Goal: Task Accomplishment & Management: Manage account settings

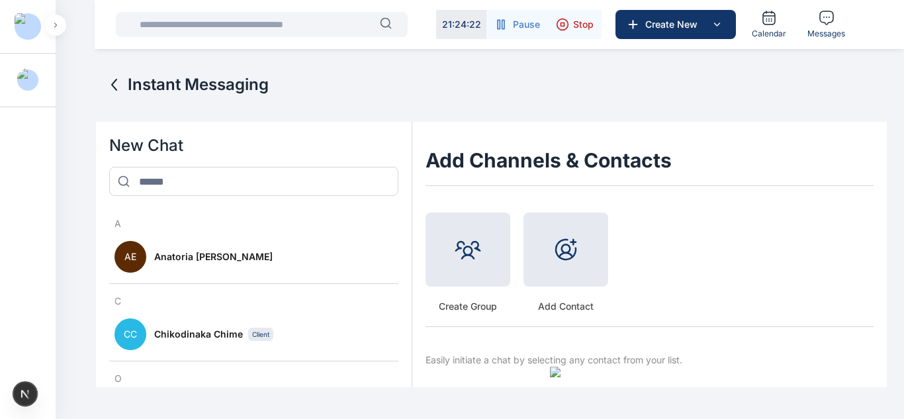
click at [431, 276] on div at bounding box center [467, 249] width 85 height 74
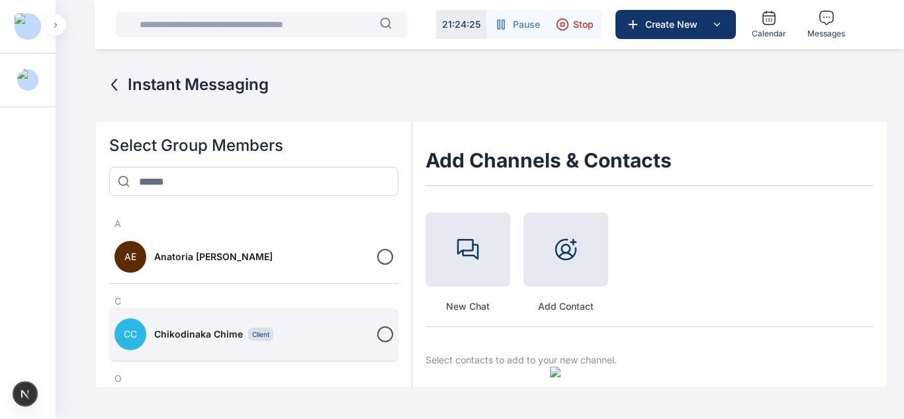
click at [382, 329] on div at bounding box center [385, 334] width 16 height 16
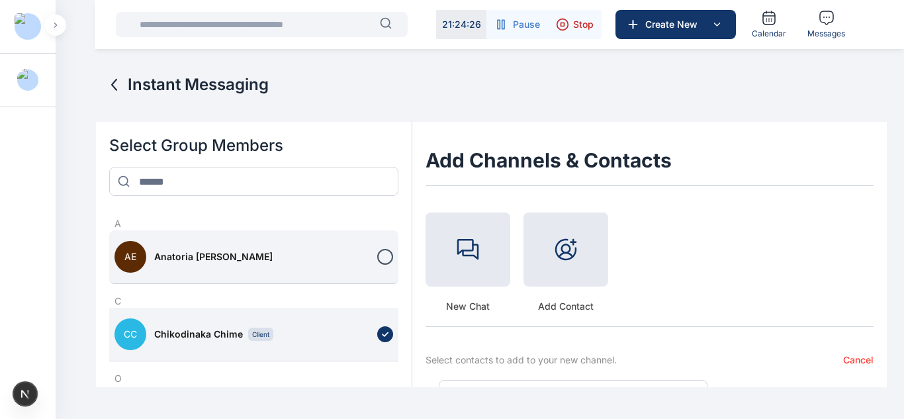
click at [385, 261] on div at bounding box center [385, 257] width 16 height 16
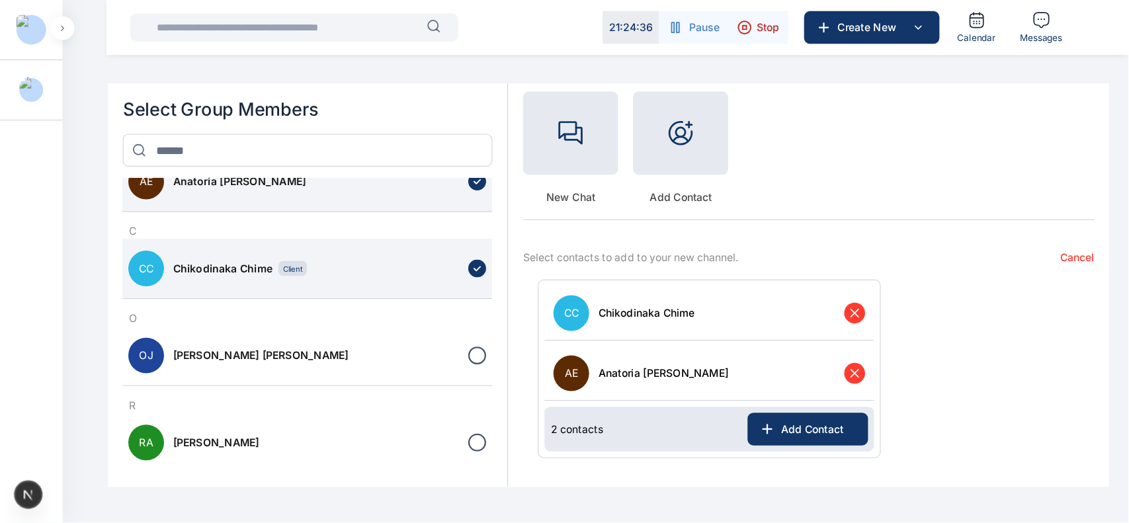
scroll to position [26, 0]
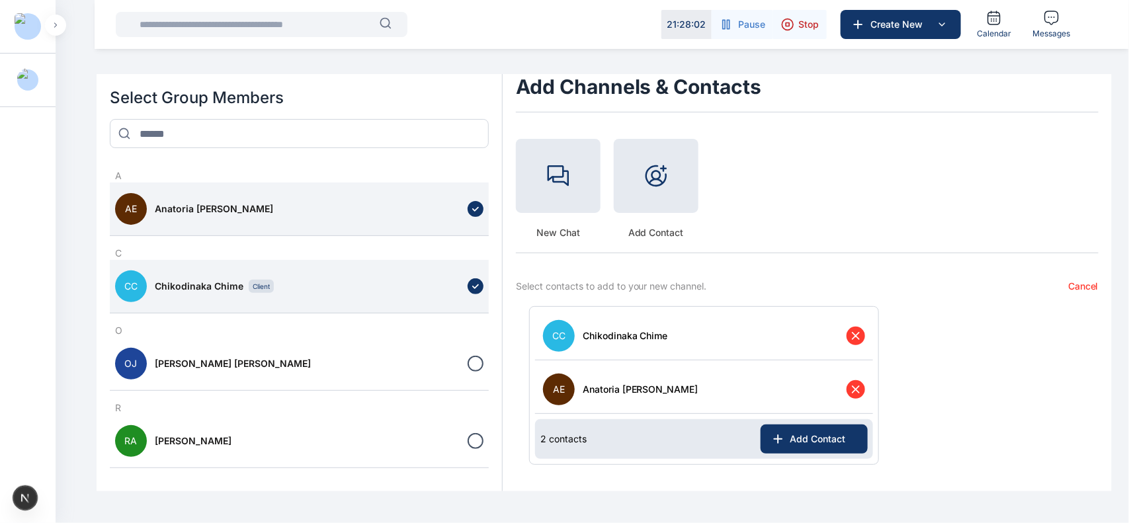
click at [638, 189] on div "New Chat Add Contact" at bounding box center [807, 190] width 583 height 128
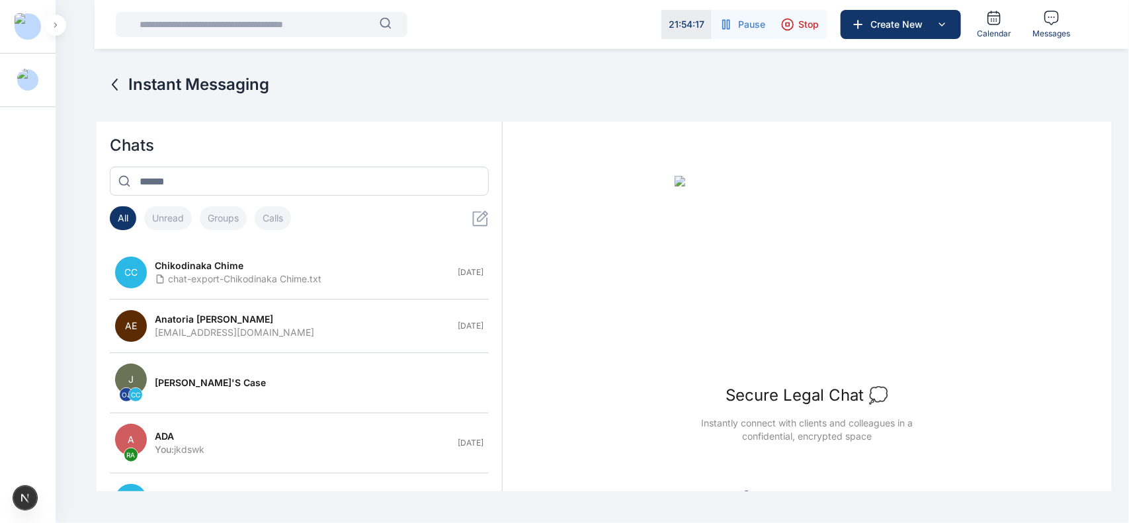
click at [662, 120] on div "Instant Messaging" at bounding box center [604, 98] width 1015 height 48
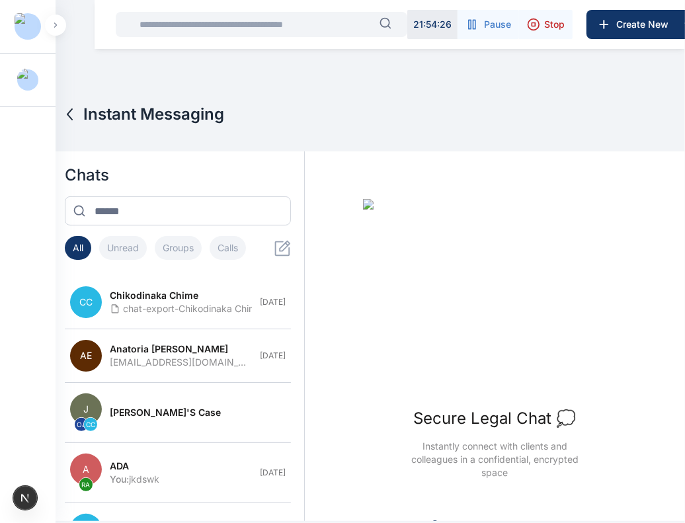
click at [275, 243] on icon at bounding box center [283, 248] width 17 height 17
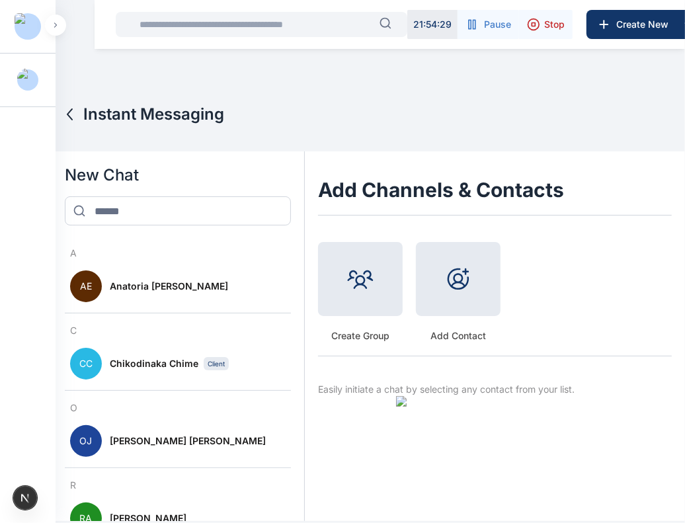
click at [382, 302] on div at bounding box center [360, 279] width 85 height 74
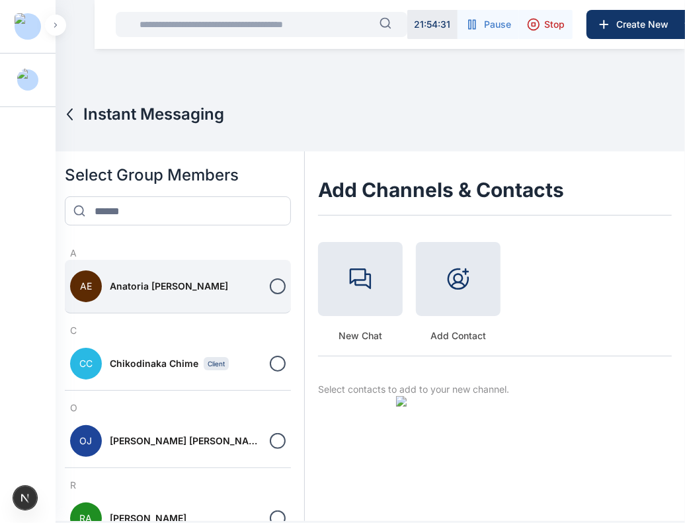
click at [273, 283] on div at bounding box center [278, 286] width 16 height 16
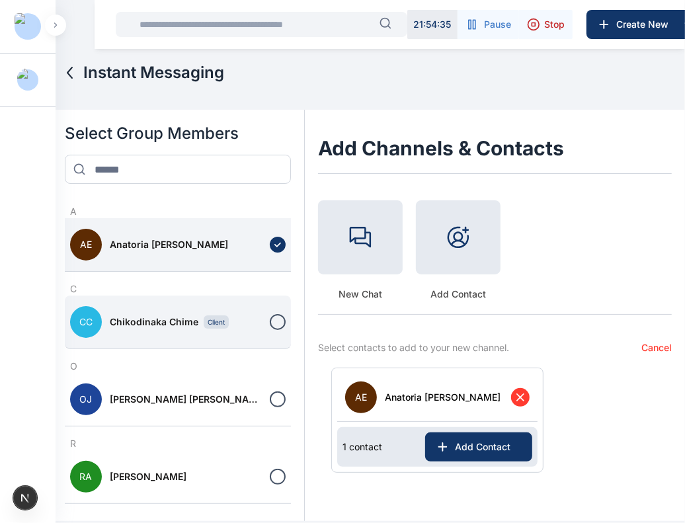
scroll to position [47, 0]
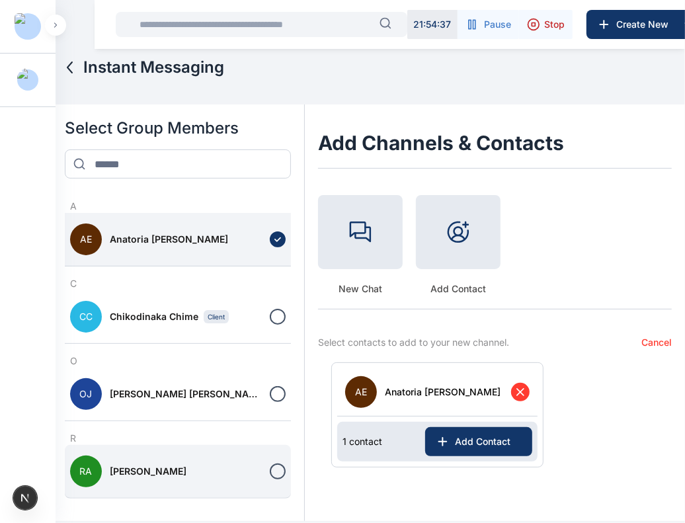
click at [270, 472] on div at bounding box center [278, 472] width 16 height 16
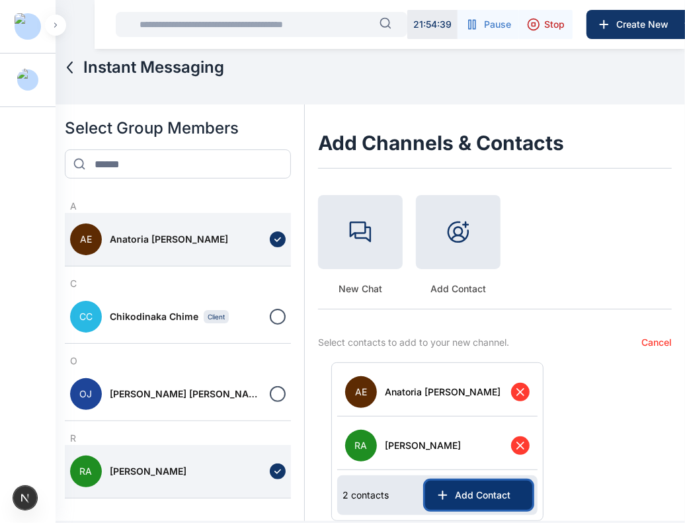
click at [450, 500] on span "Add Contact" at bounding box center [486, 495] width 72 height 13
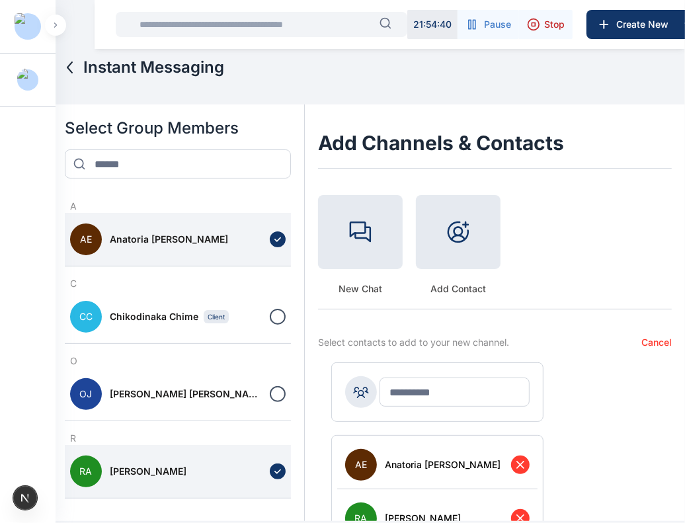
scroll to position [99, 0]
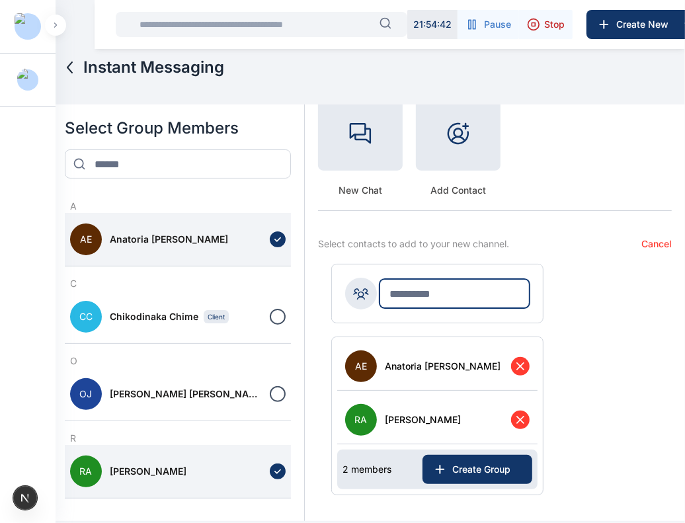
click at [418, 292] on input "text" at bounding box center [455, 293] width 150 height 29
type input "*********"
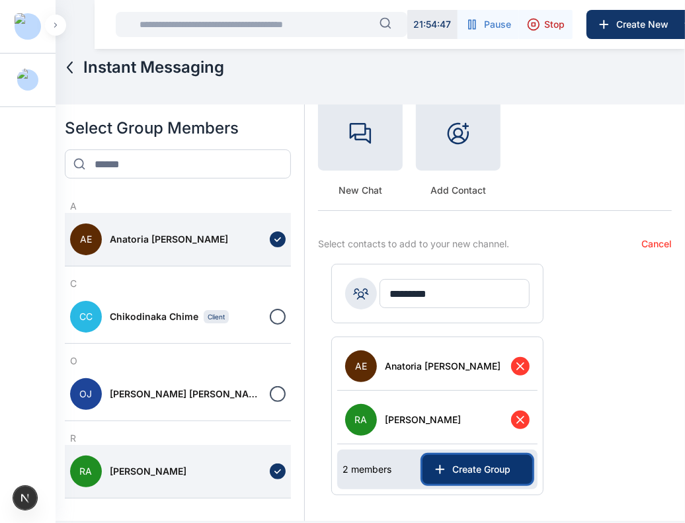
click at [458, 463] on span "Create Group" at bounding box center [484, 469] width 75 height 13
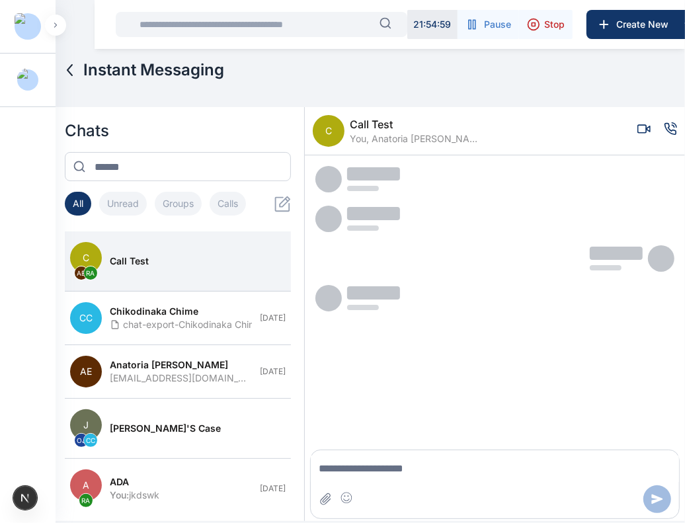
scroll to position [47, 0]
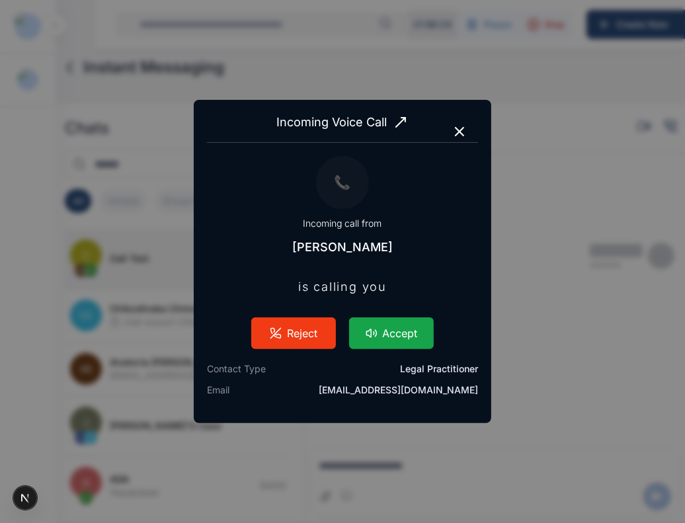
click at [417, 328] on button "Accept" at bounding box center [391, 333] width 85 height 32
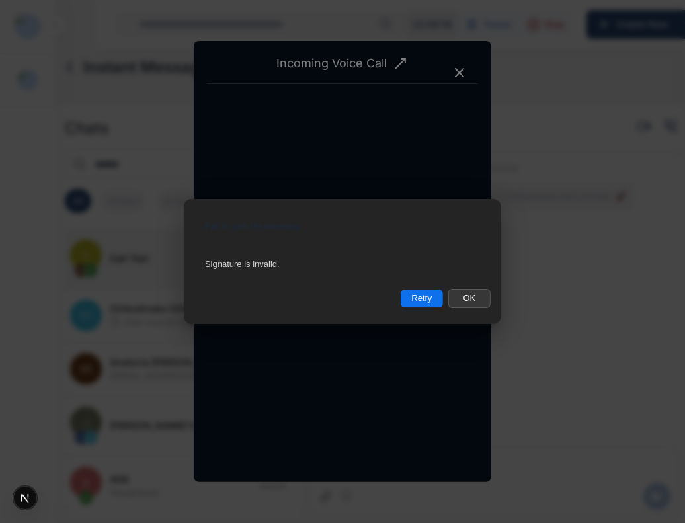
click at [458, 300] on button "OK" at bounding box center [469, 298] width 42 height 19
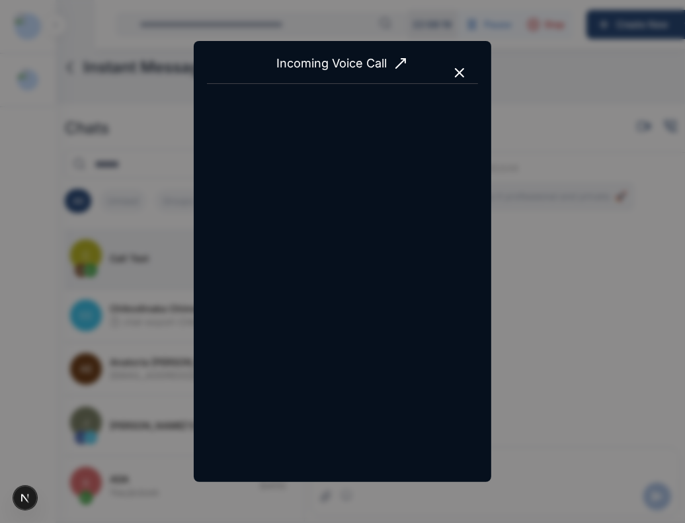
click at [464, 71] on icon "button" at bounding box center [460, 73] width 16 height 16
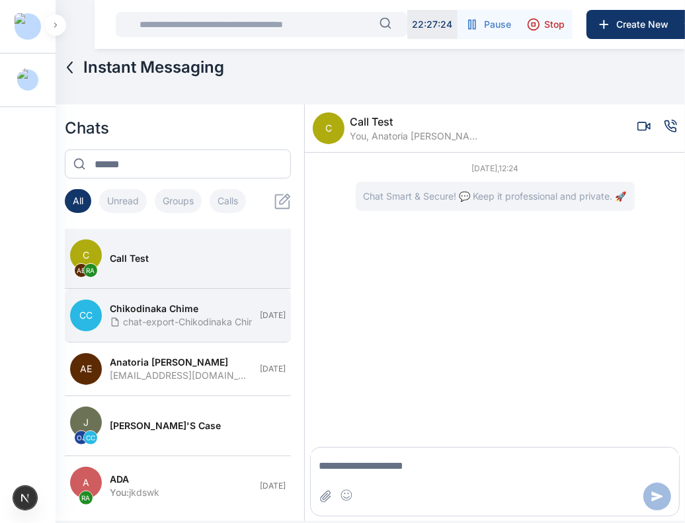
click at [197, 311] on div "Chikodinaka Chime" at bounding box center [181, 308] width 142 height 13
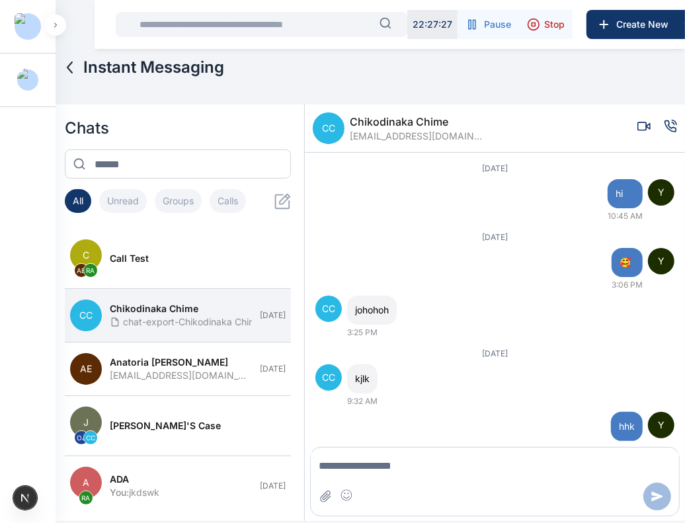
scroll to position [19, 0]
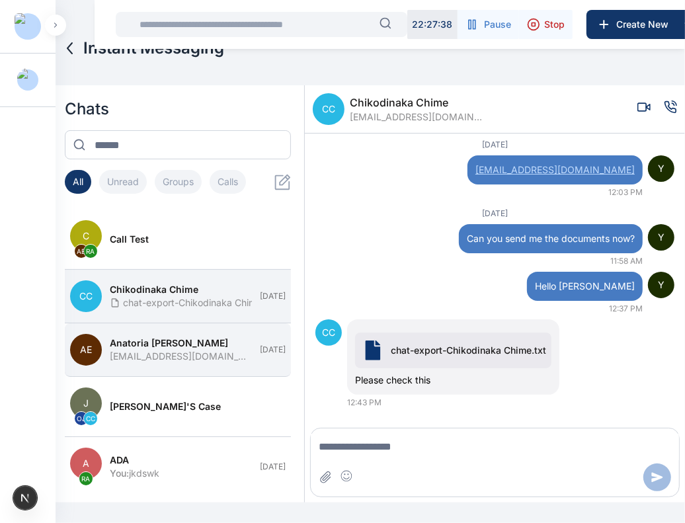
click at [143, 369] on button "AE Anatoria Eddie chimechikodinaka@gmail.com Sep 4" at bounding box center [178, 350] width 226 height 54
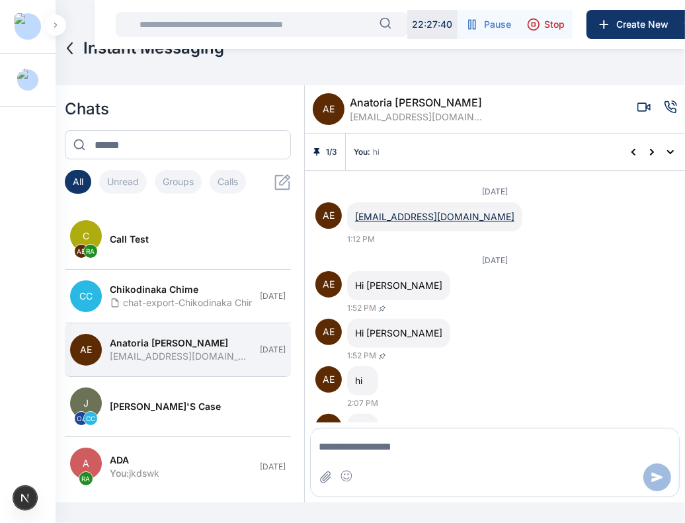
scroll to position [541, 0]
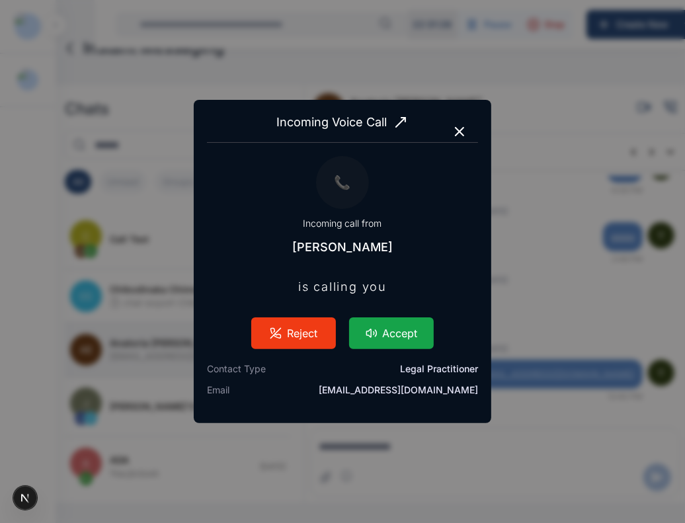
click at [396, 334] on button "Accept" at bounding box center [391, 333] width 85 height 32
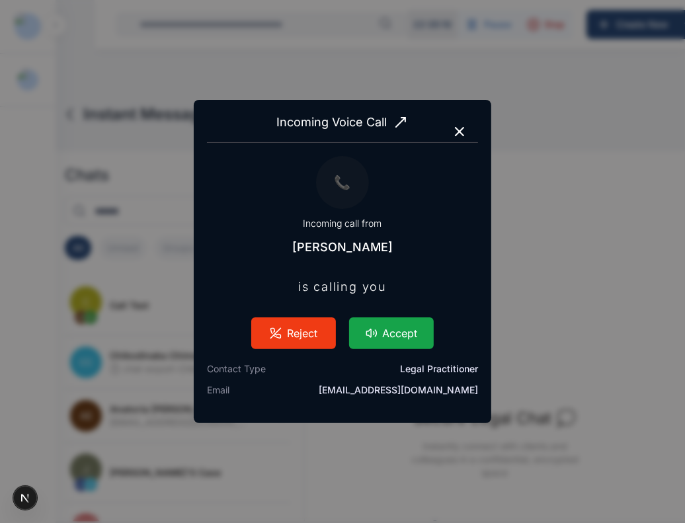
click at [395, 325] on button "Accept" at bounding box center [391, 333] width 85 height 32
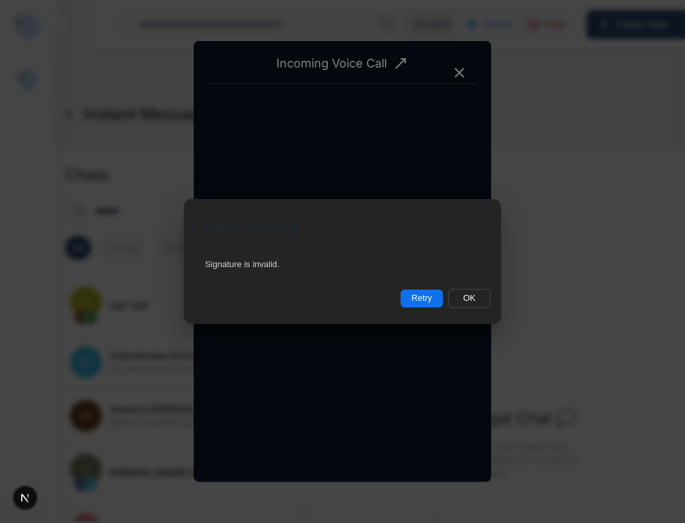
click at [431, 301] on button "Retry" at bounding box center [422, 299] width 42 height 18
click at [412, 292] on button "Retry" at bounding box center [422, 299] width 42 height 18
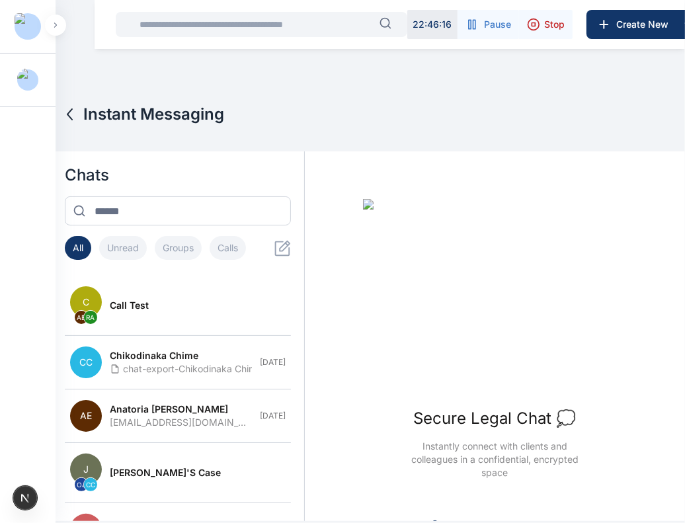
click at [268, 249] on div "All Unread Groups Calls" at bounding box center [178, 250] width 226 height 29
click at [280, 250] on icon at bounding box center [283, 248] width 17 height 17
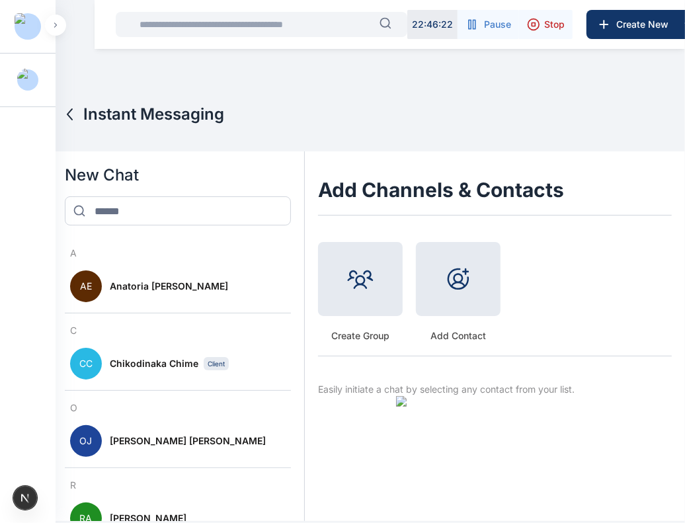
click at [392, 281] on div at bounding box center [360, 279] width 85 height 74
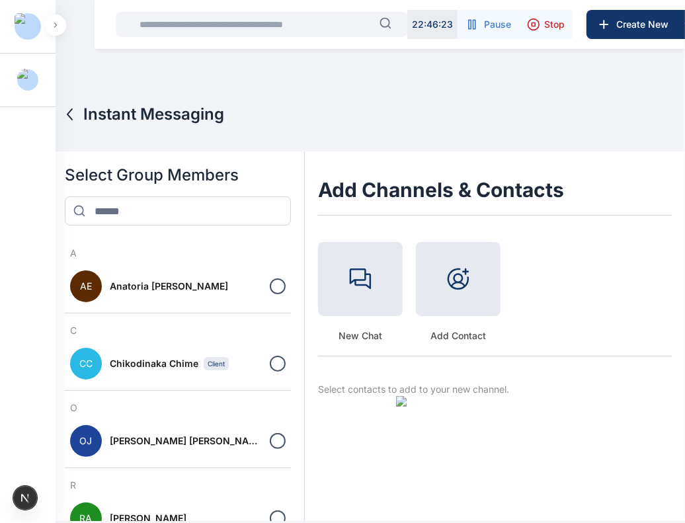
scroll to position [47, 0]
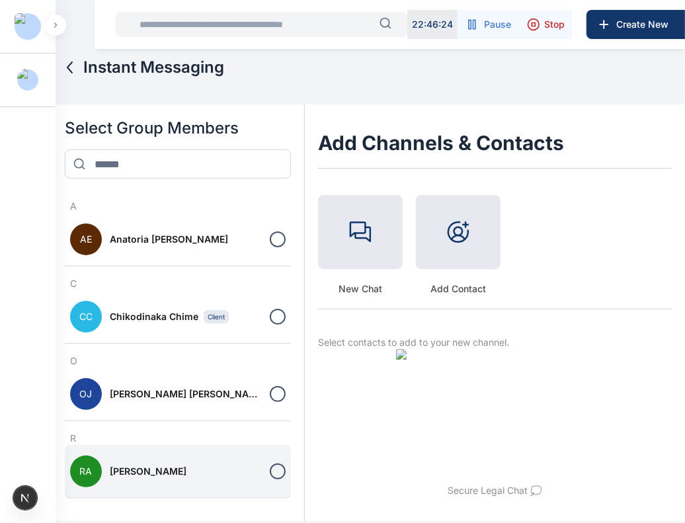
click at [270, 474] on div at bounding box center [278, 472] width 16 height 16
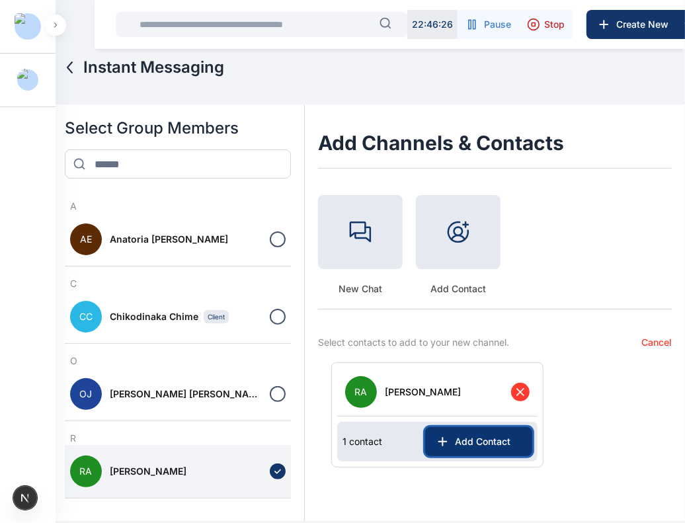
click at [503, 444] on span "Add Contact" at bounding box center [486, 441] width 72 height 13
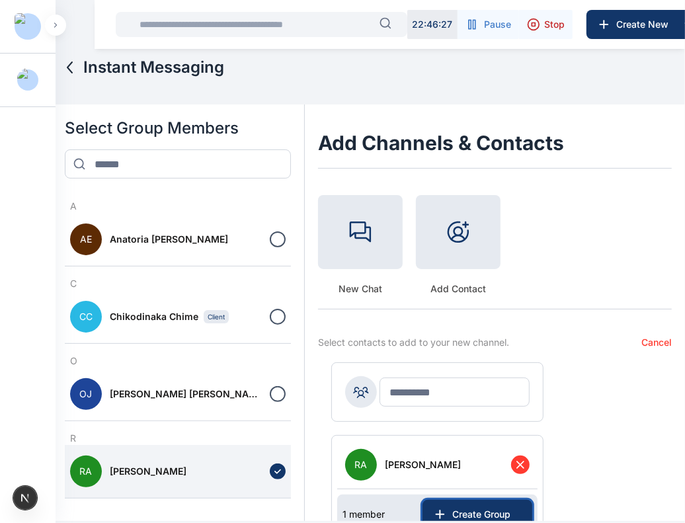
scroll to position [46, 0]
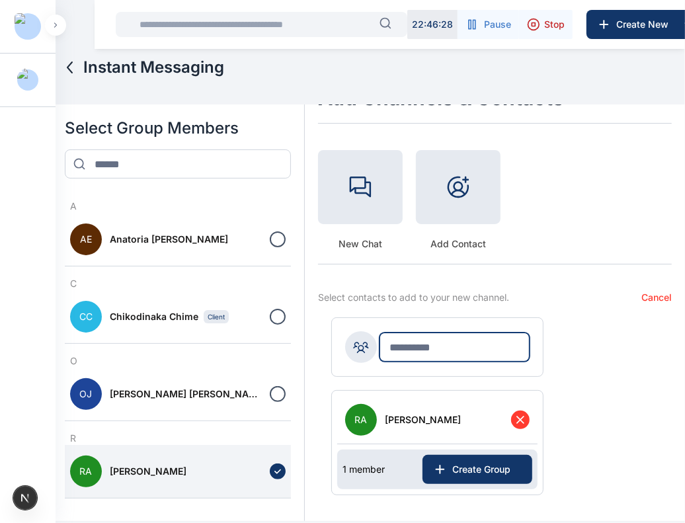
click at [437, 347] on input "text" at bounding box center [455, 347] width 150 height 29
type input "**********"
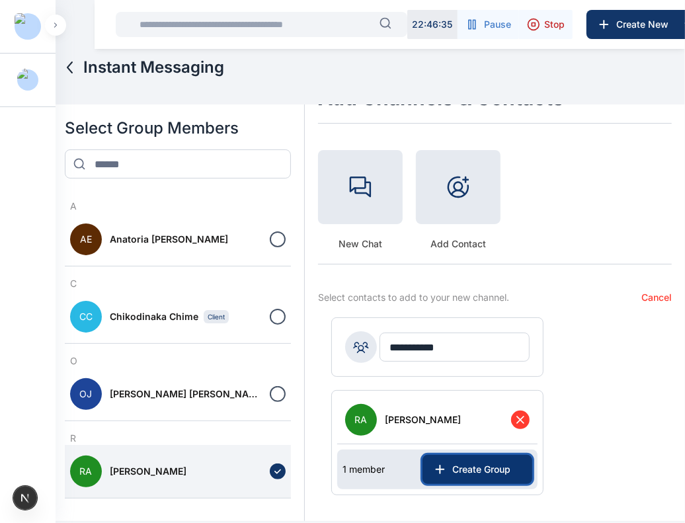
click at [473, 465] on span "Create Group" at bounding box center [484, 469] width 75 height 13
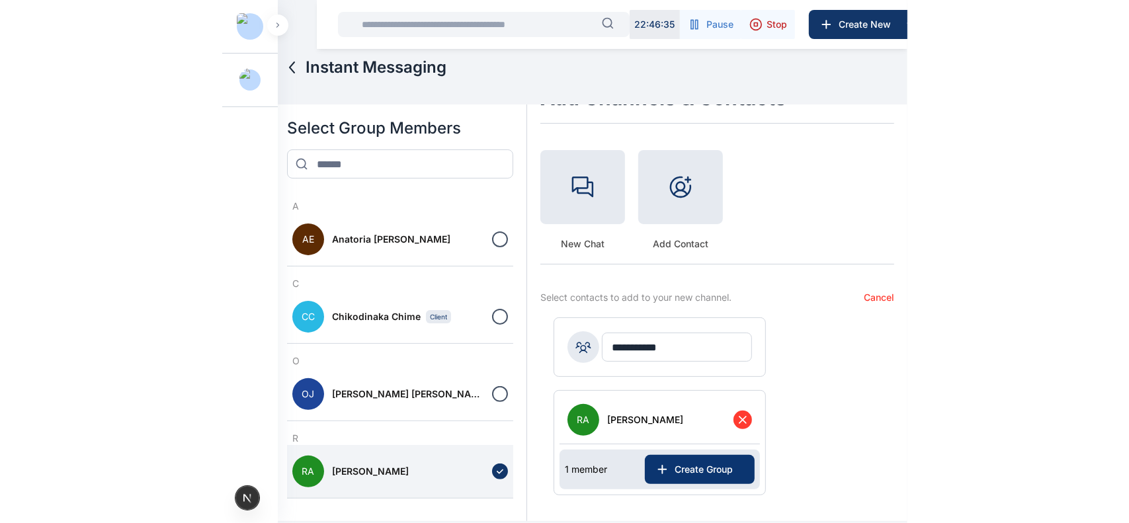
scroll to position [0, 0]
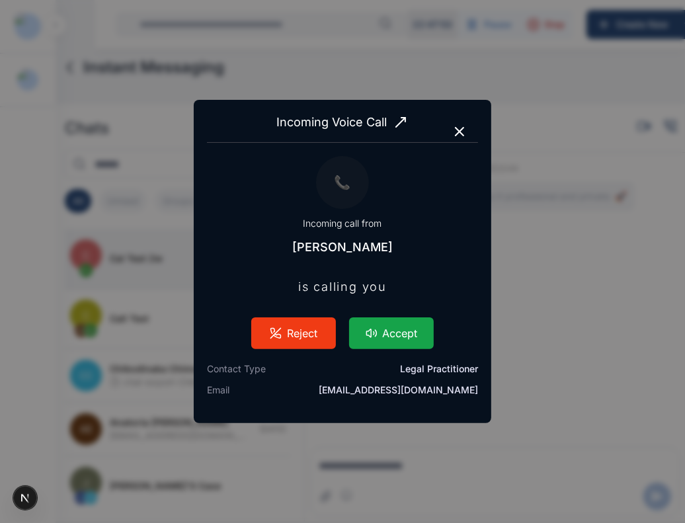
click at [407, 345] on button "Accept" at bounding box center [391, 333] width 85 height 32
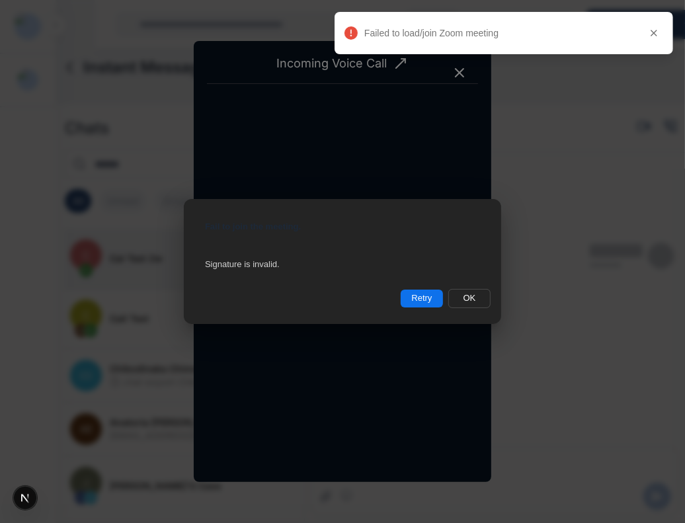
click at [430, 296] on button "Retry" at bounding box center [422, 299] width 42 height 18
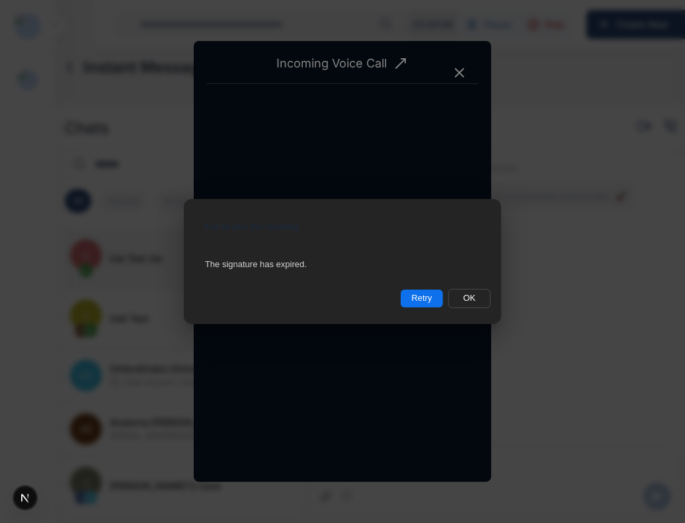
click at [0, 216] on div "Fail to join the meeting. The signature has expired. Retry OK" at bounding box center [342, 261] width 685 height 523
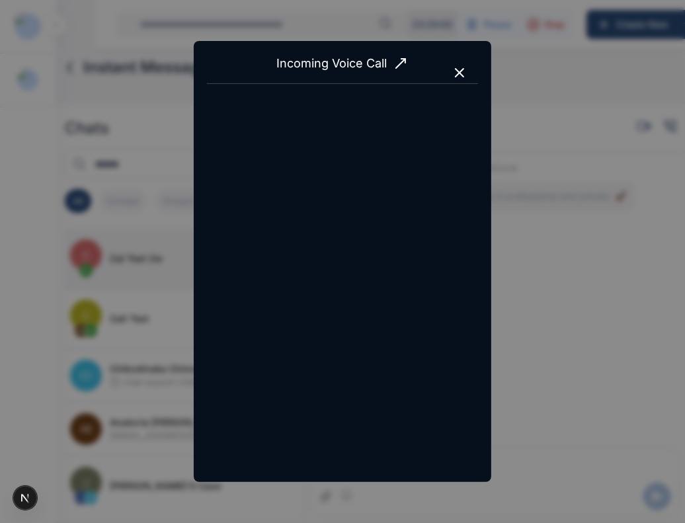
click at [463, 67] on icon "button" at bounding box center [460, 73] width 16 height 16
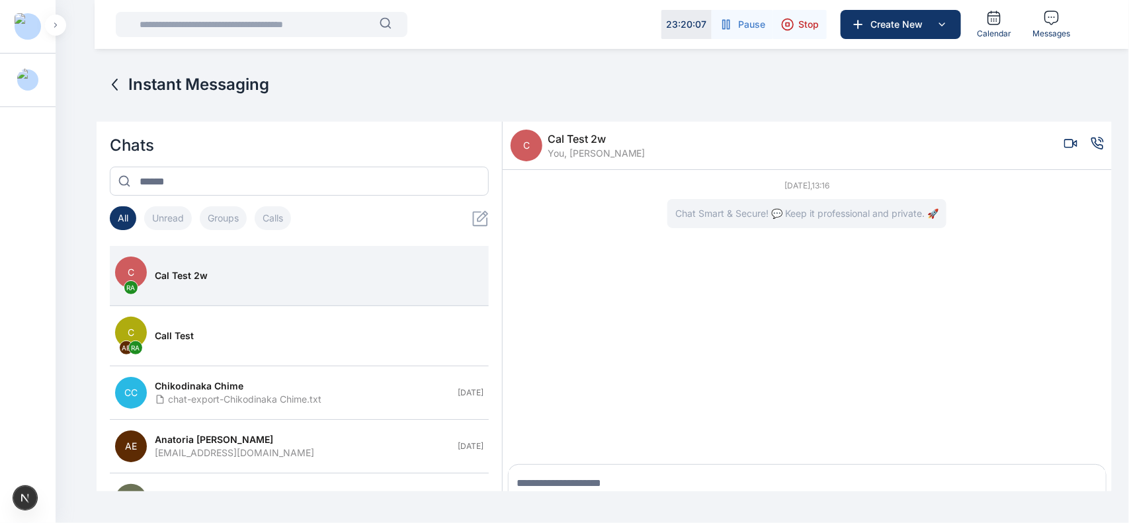
click at [126, 81] on h2 "Instant Messaging" at bounding box center [188, 84] width 162 height 21
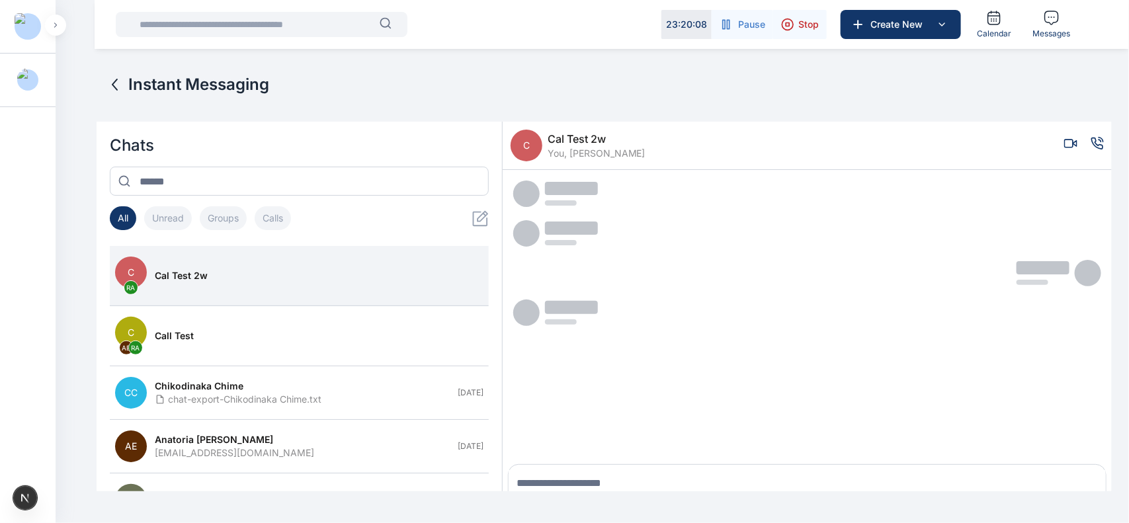
click at [116, 87] on icon at bounding box center [115, 85] width 16 height 16
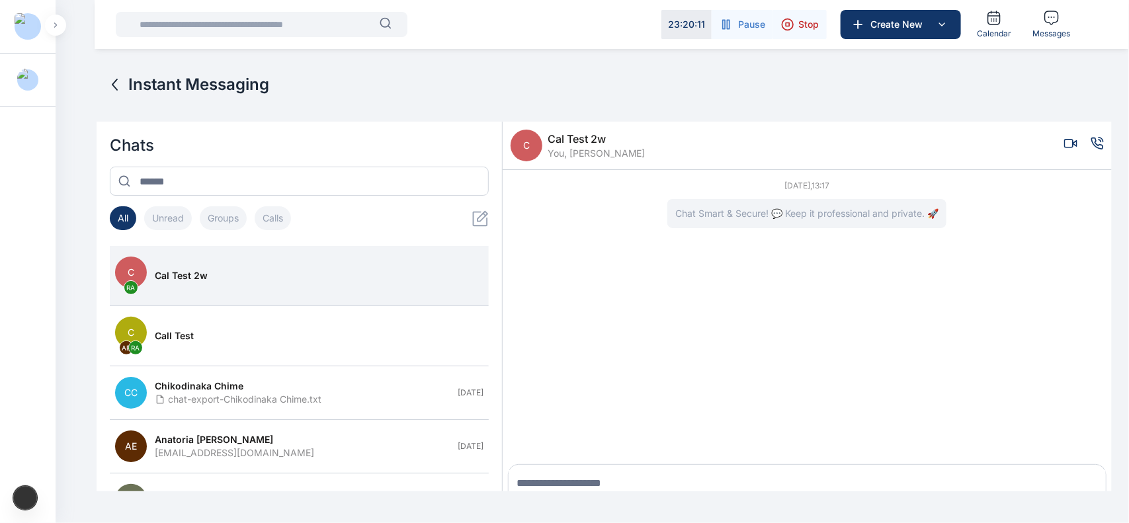
click at [120, 85] on icon at bounding box center [115, 85] width 16 height 16
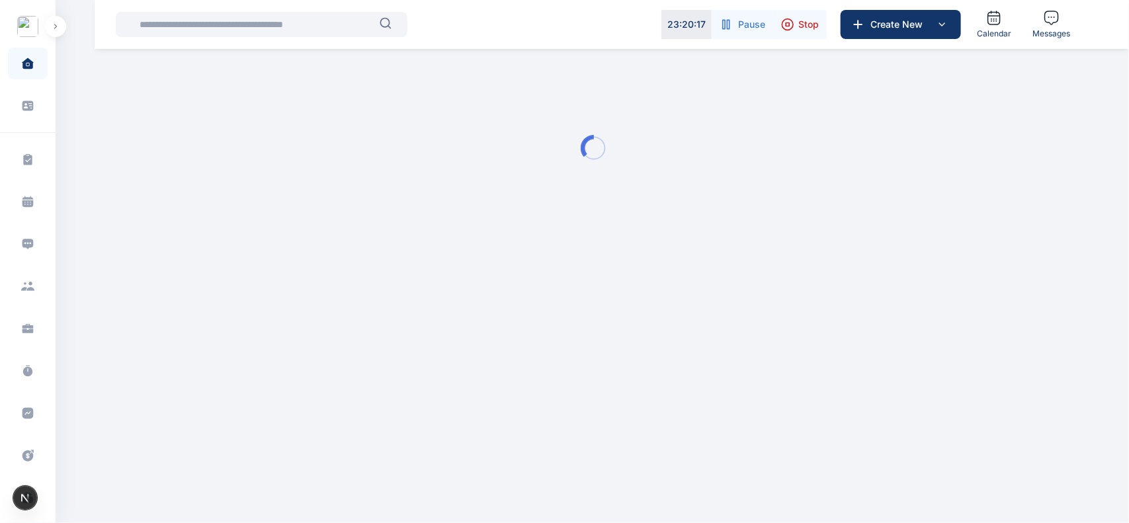
click at [63, 22] on button "button" at bounding box center [55, 26] width 21 height 21
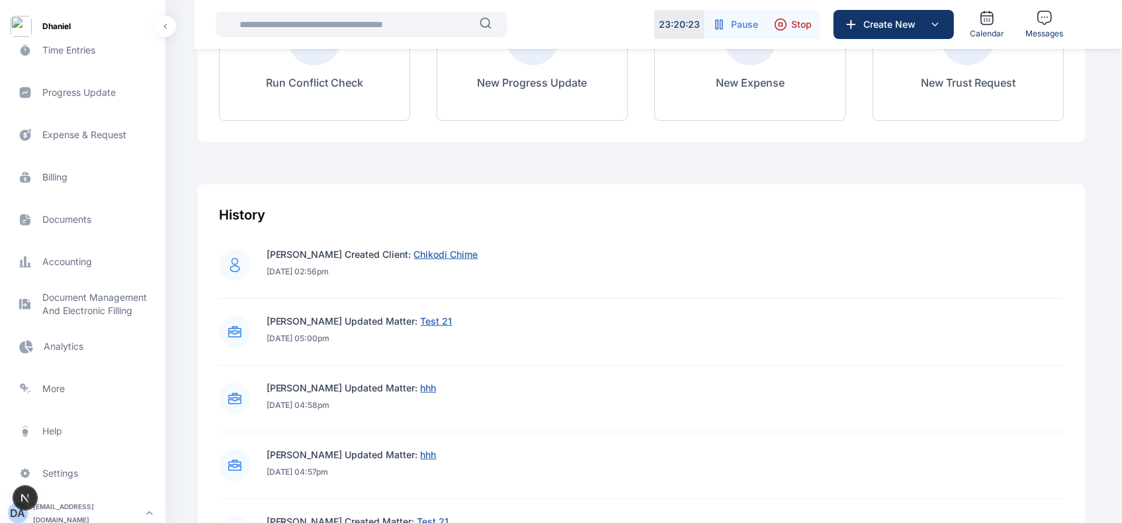
scroll to position [315, 0]
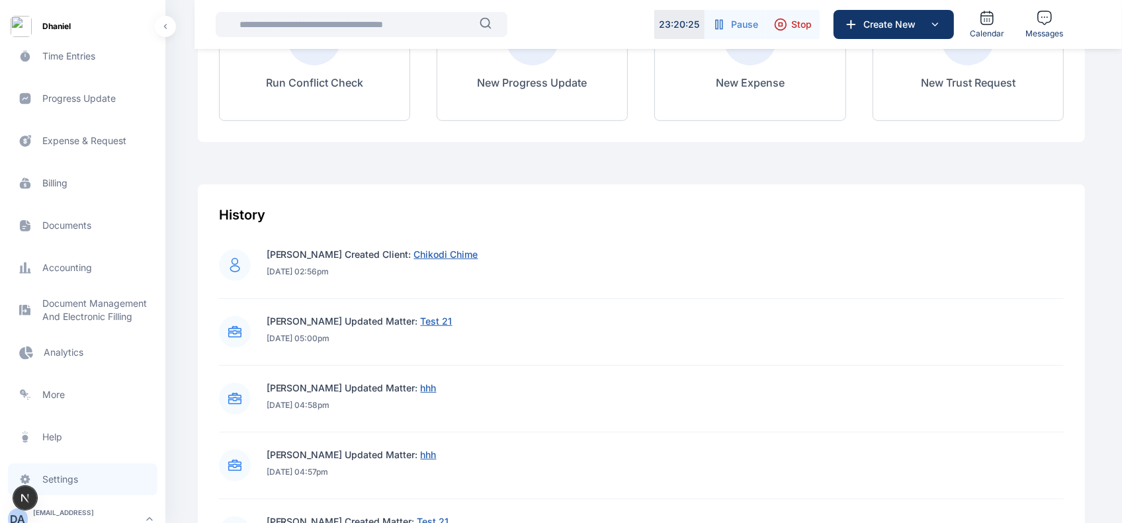
click at [65, 484] on span "Settings settings settings" at bounding box center [82, 480] width 149 height 32
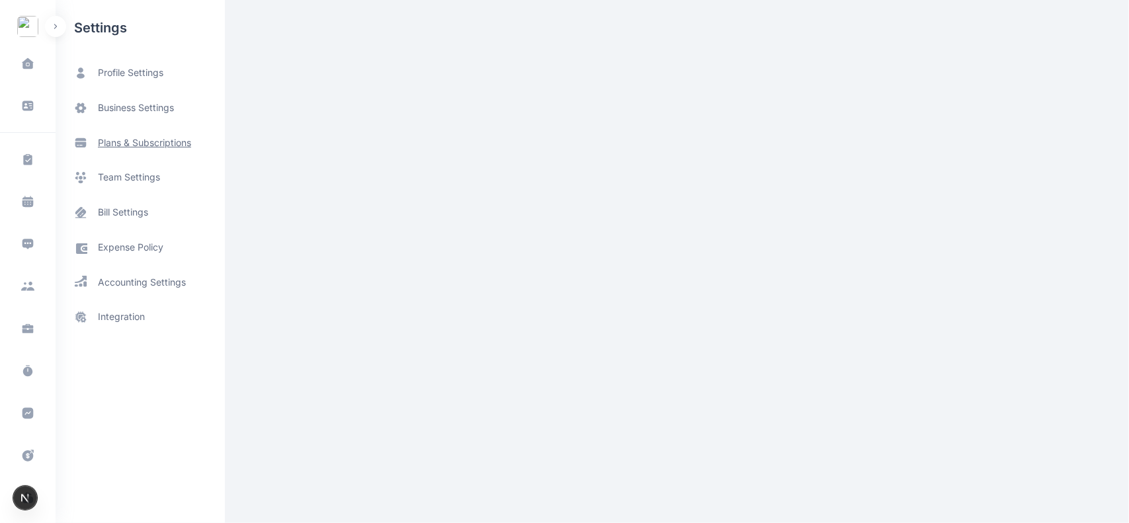
click at [147, 140] on span "plans & subscriptions" at bounding box center [144, 142] width 93 height 13
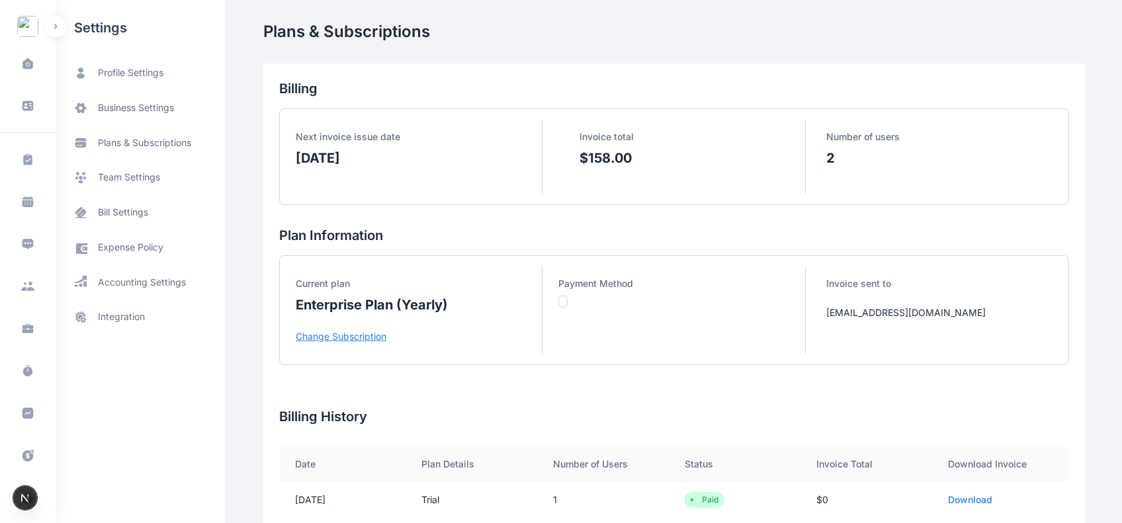
click at [337, 331] on p "Change Subscription" at bounding box center [419, 336] width 246 height 13
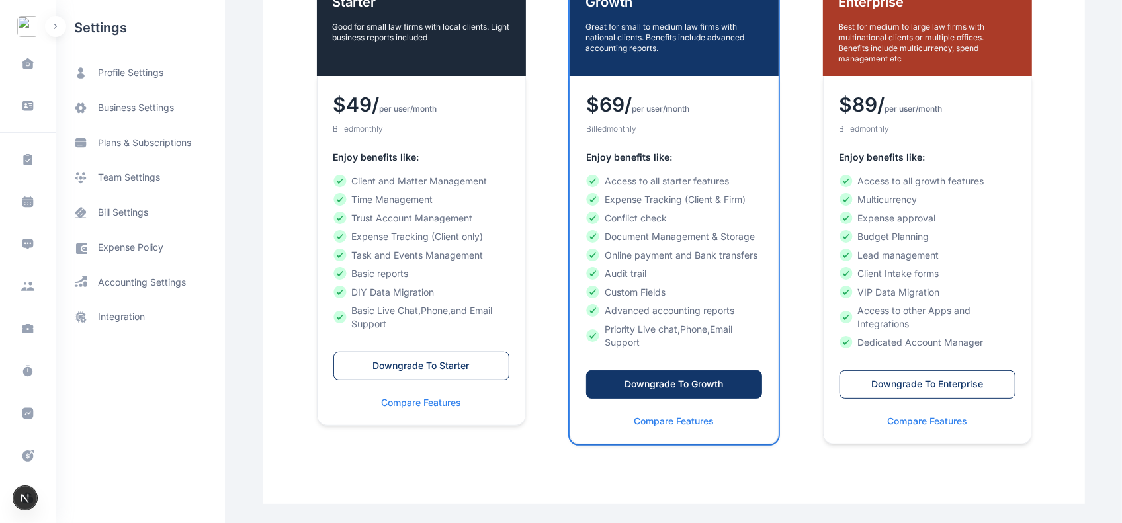
scroll to position [258, 0]
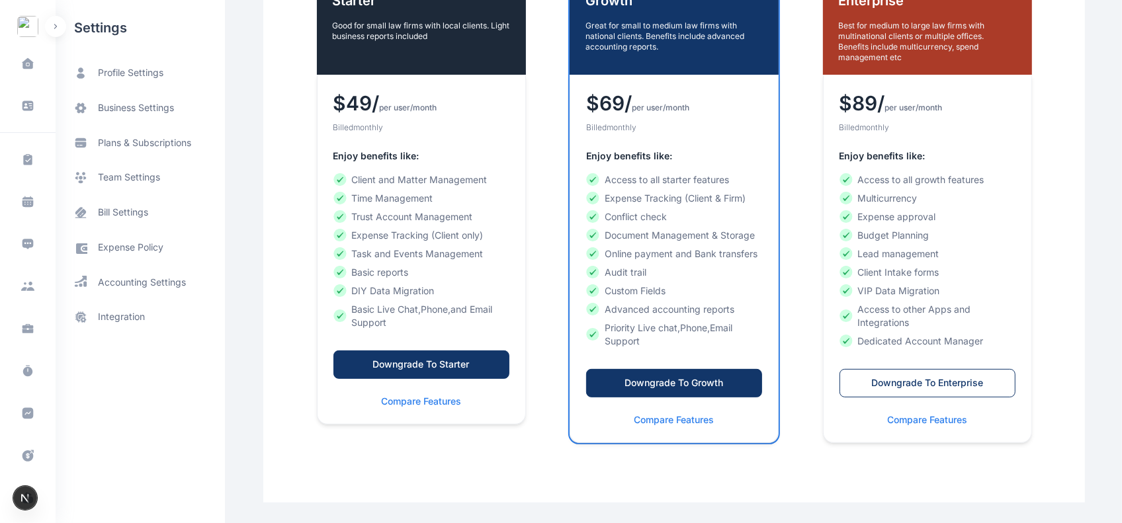
click at [388, 374] on button "Downgrade To Starter" at bounding box center [421, 365] width 176 height 28
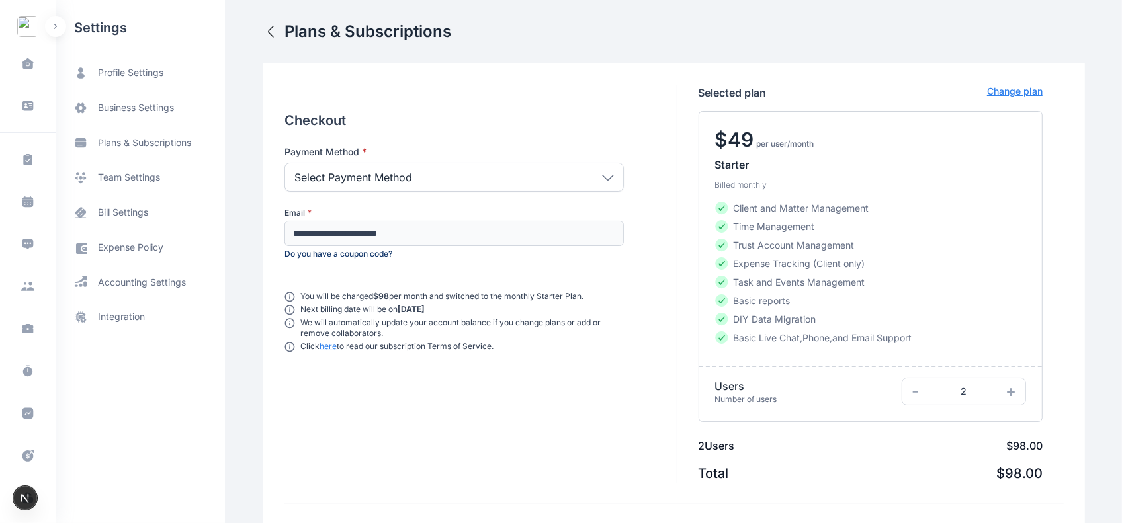
click at [484, 167] on div "Select Payment Method" at bounding box center [453, 177] width 339 height 29
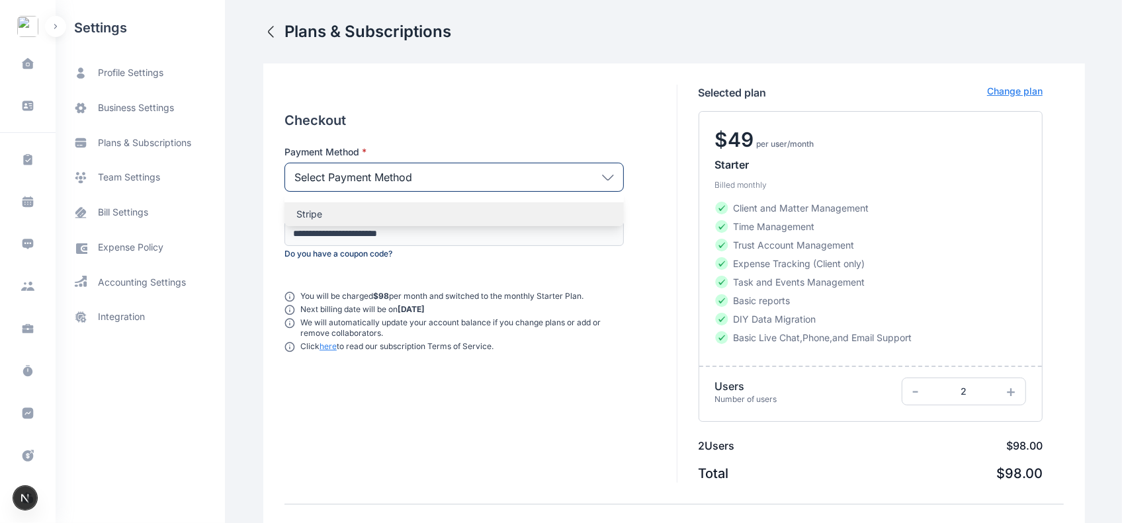
click at [454, 206] on div "Stripe" at bounding box center [453, 214] width 339 height 24
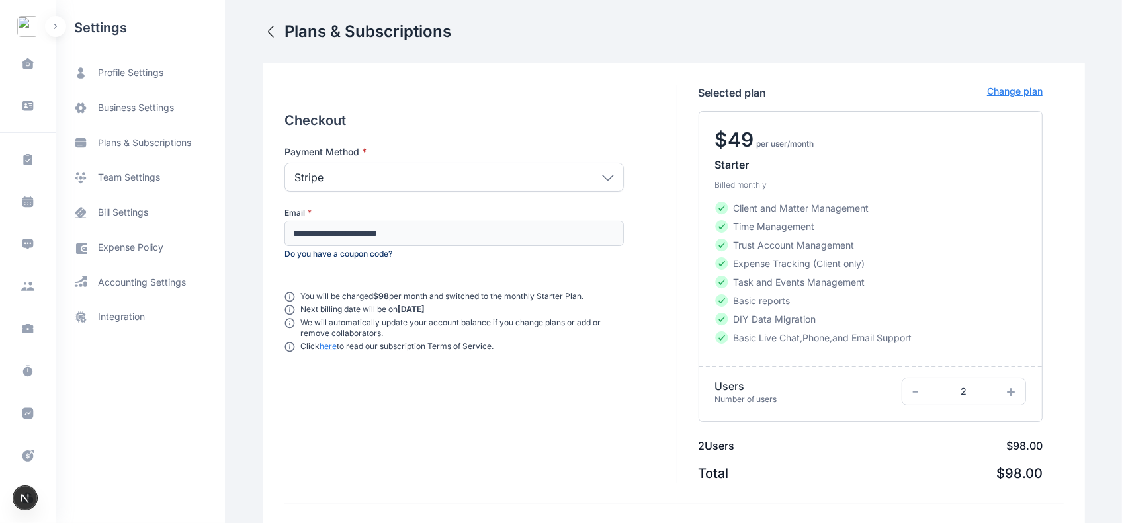
scroll to position [70, 0]
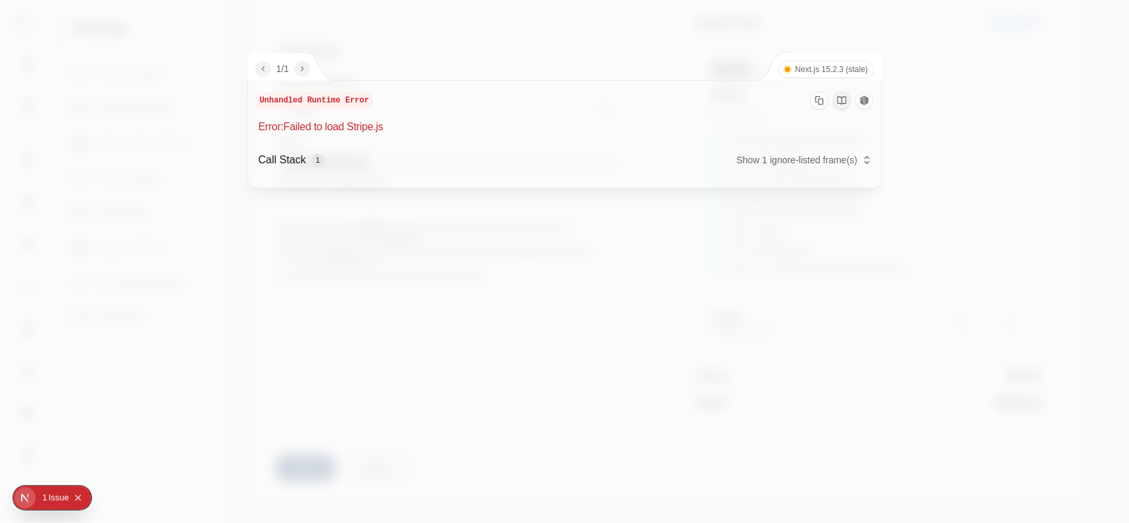
click at [585, 109] on div "Unhandled Runtime Error" at bounding box center [565, 100] width 618 height 19
click at [668, 40] on div at bounding box center [564, 261] width 1129 height 523
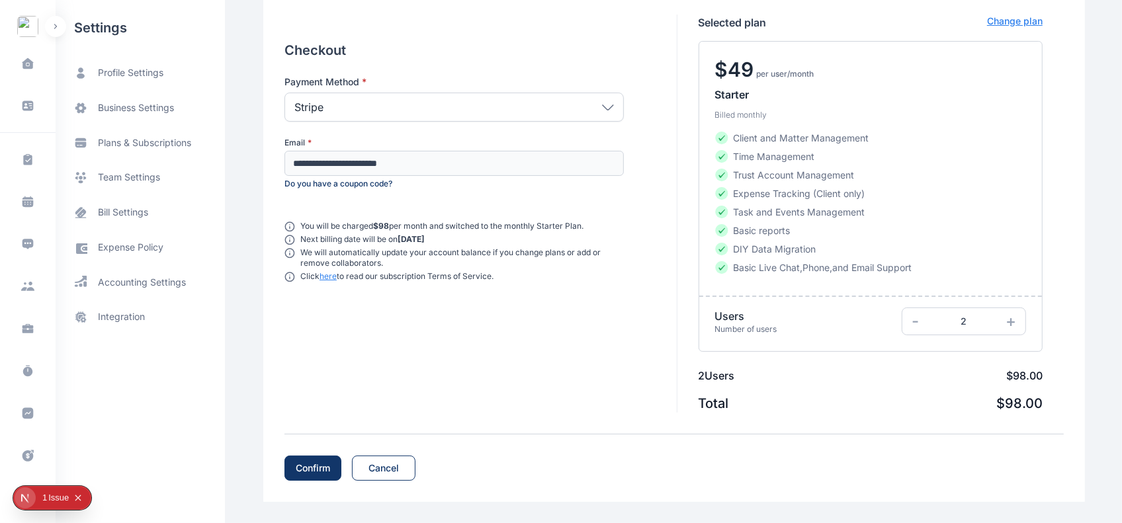
click at [304, 463] on div "Confirm" at bounding box center [313, 468] width 34 height 13
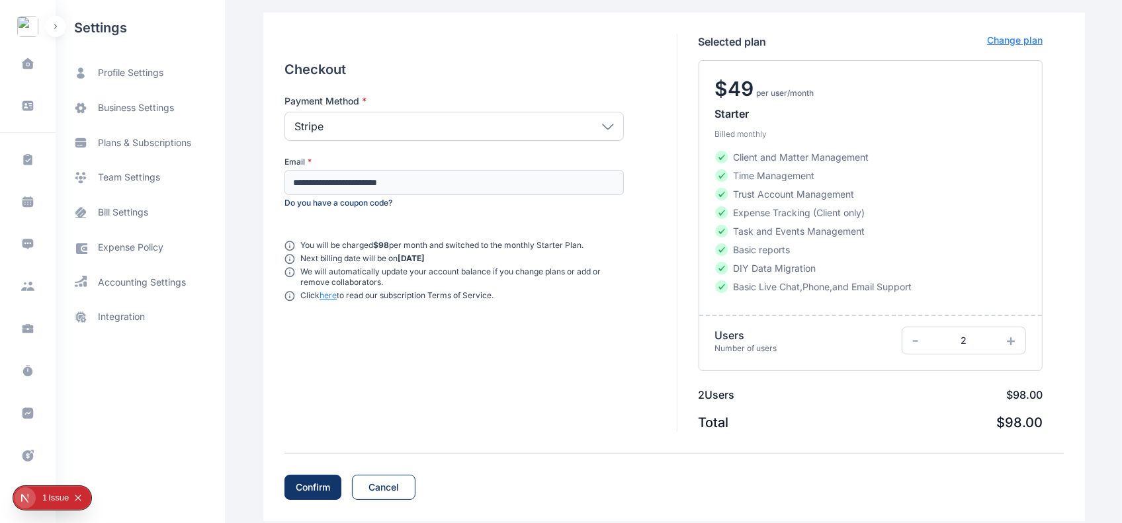
scroll to position [0, 0]
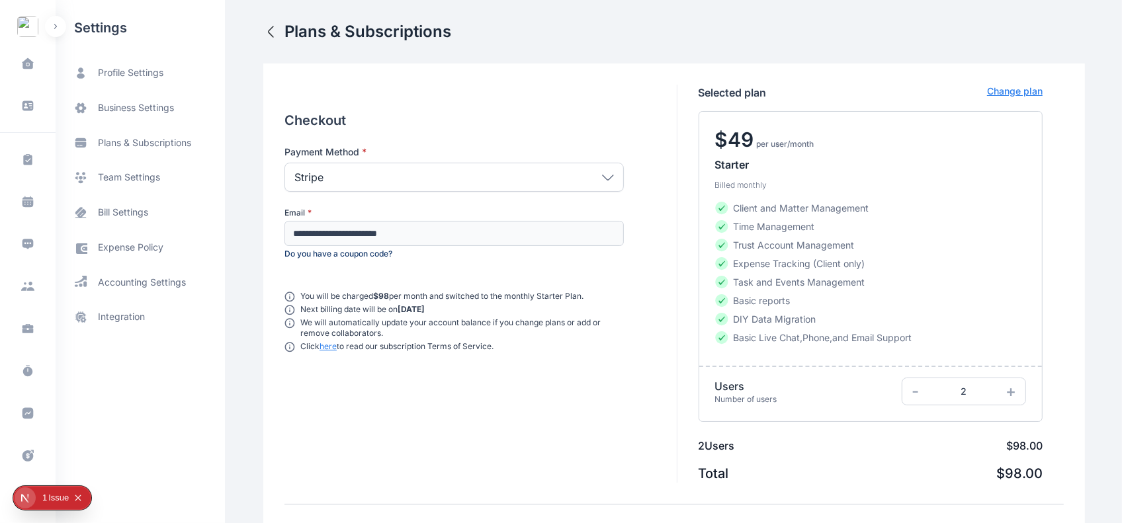
click at [410, 163] on div "Stripe" at bounding box center [453, 177] width 339 height 29
click at [269, 34] on icon "button" at bounding box center [271, 31] width 5 height 11
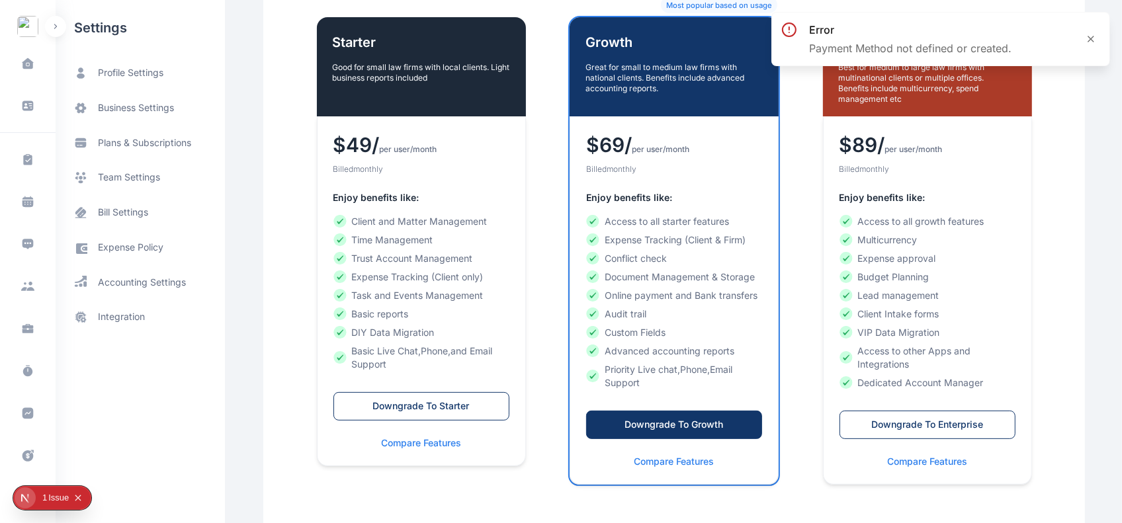
scroll to position [258, 0]
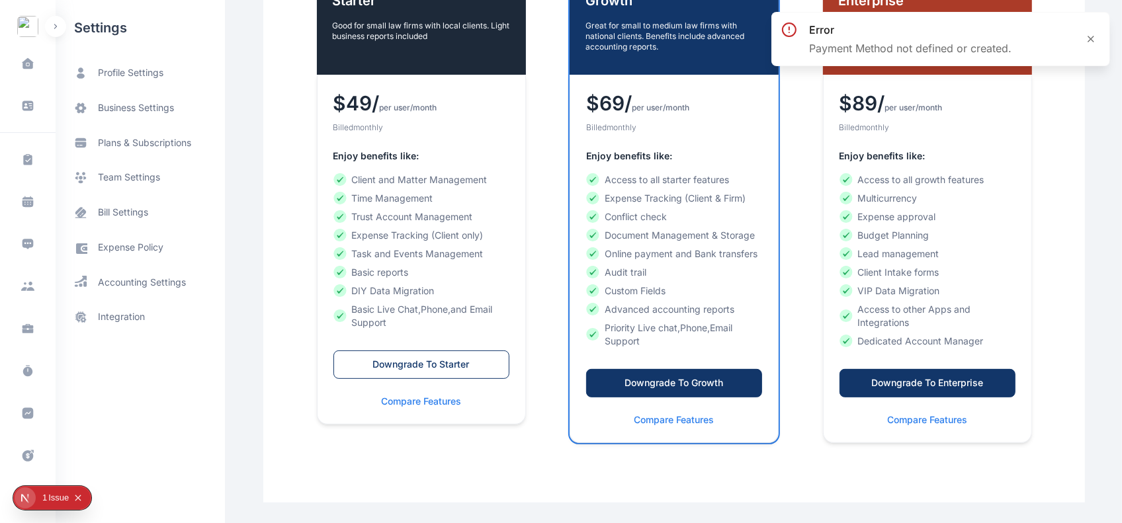
click at [685, 381] on div "Downgrade To Enterprise" at bounding box center [927, 382] width 148 height 13
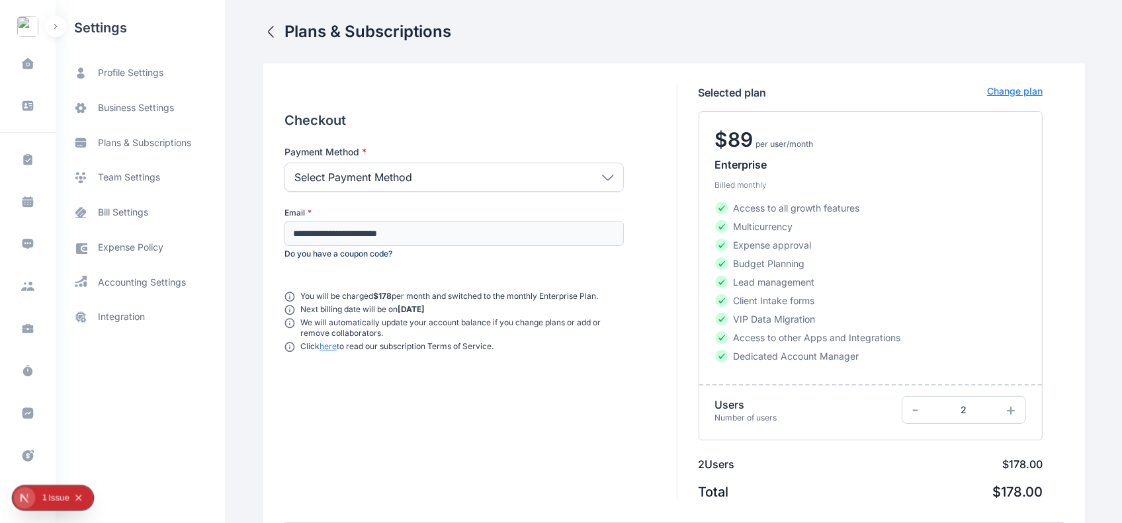
click at [564, 172] on div "Select Payment Method" at bounding box center [453, 177] width 339 height 29
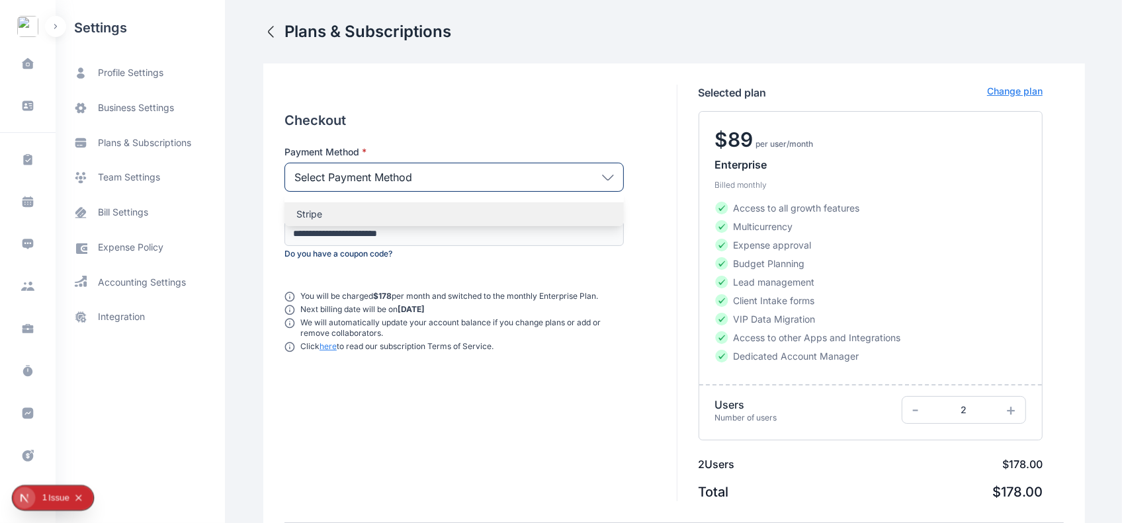
click at [513, 212] on p "Stripe" at bounding box center [454, 214] width 316 height 13
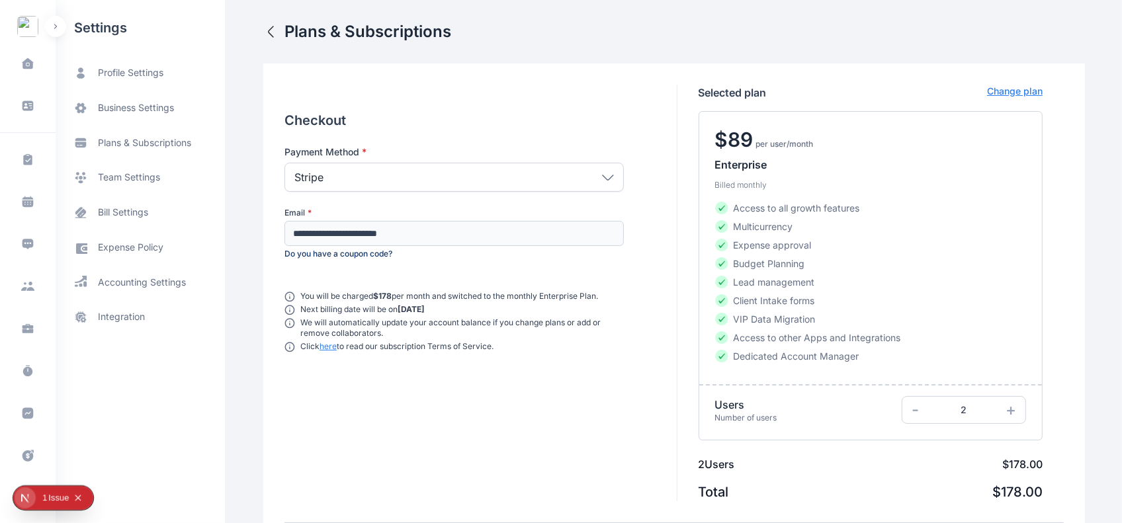
scroll to position [89, 0]
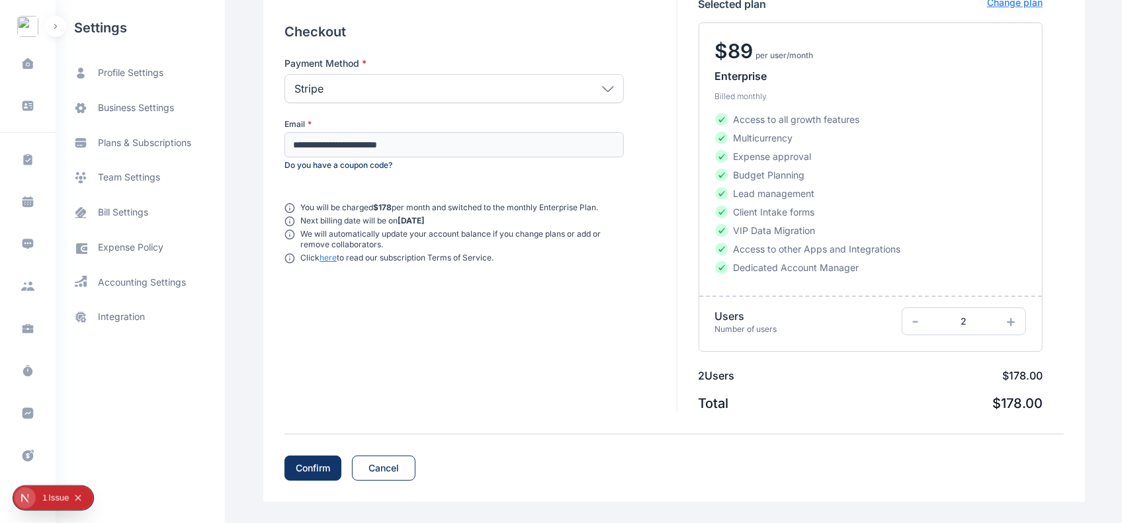
click at [302, 467] on div "Confirm" at bounding box center [313, 468] width 34 height 13
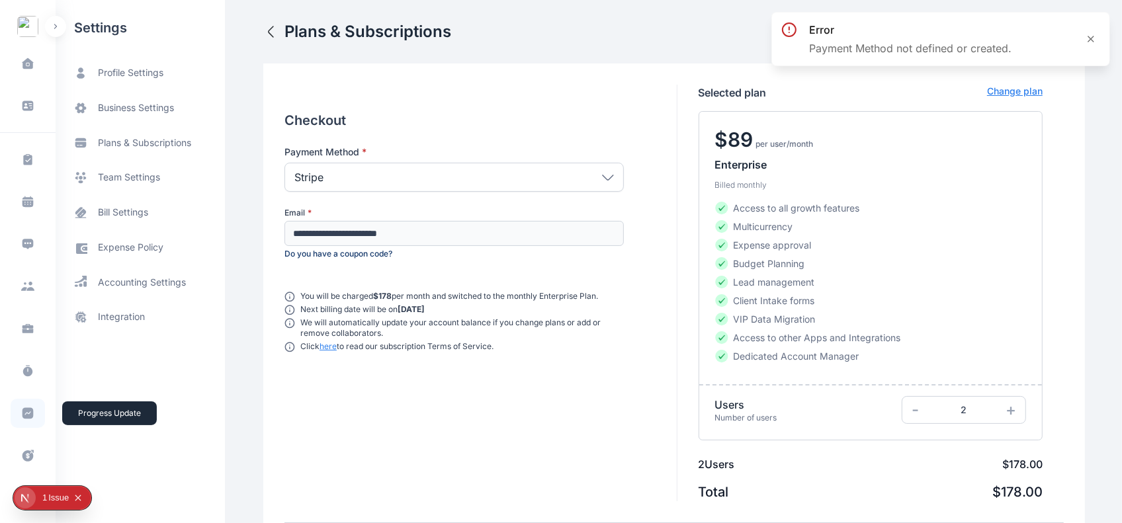
scroll to position [323, 0]
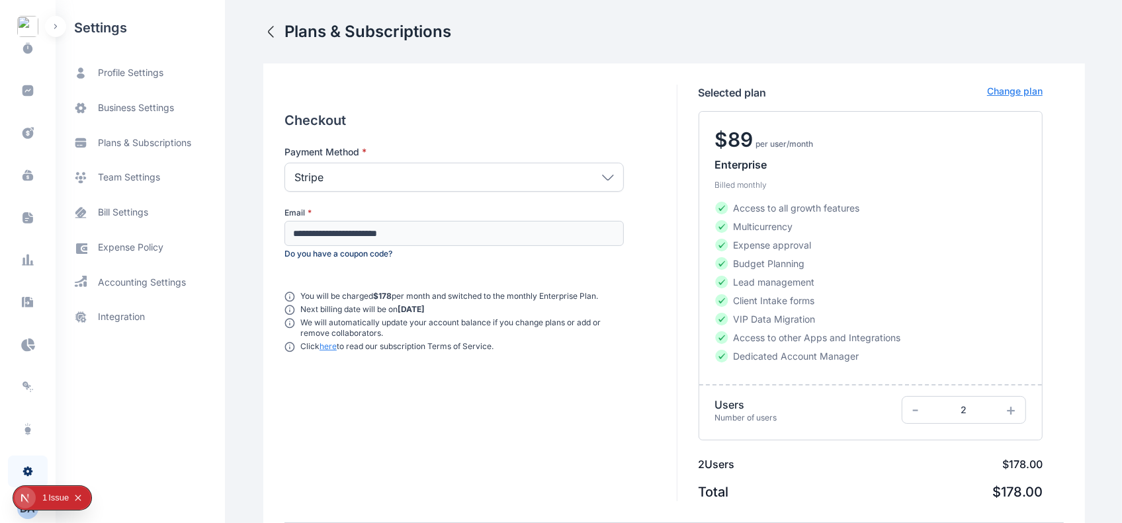
click at [78, 490] on button "Collapse issues badge" at bounding box center [78, 498] width 16 height 16
click at [30, 516] on div "D A" at bounding box center [27, 509] width 21 height 16
click at [83, 506] on icon "button" at bounding box center [81, 508] width 11 height 11
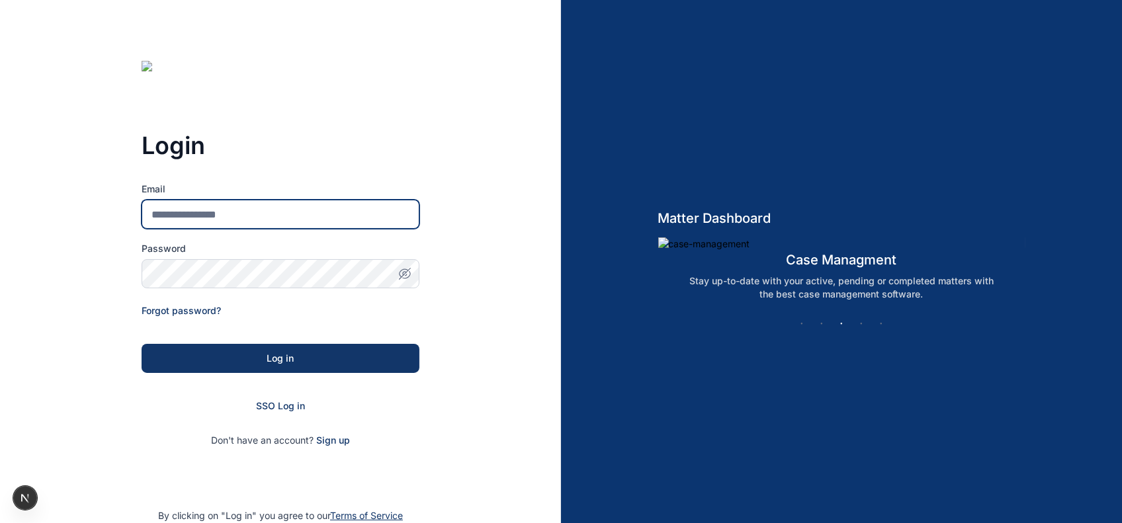
click at [351, 207] on input "Email" at bounding box center [281, 214] width 278 height 29
type input "**********"
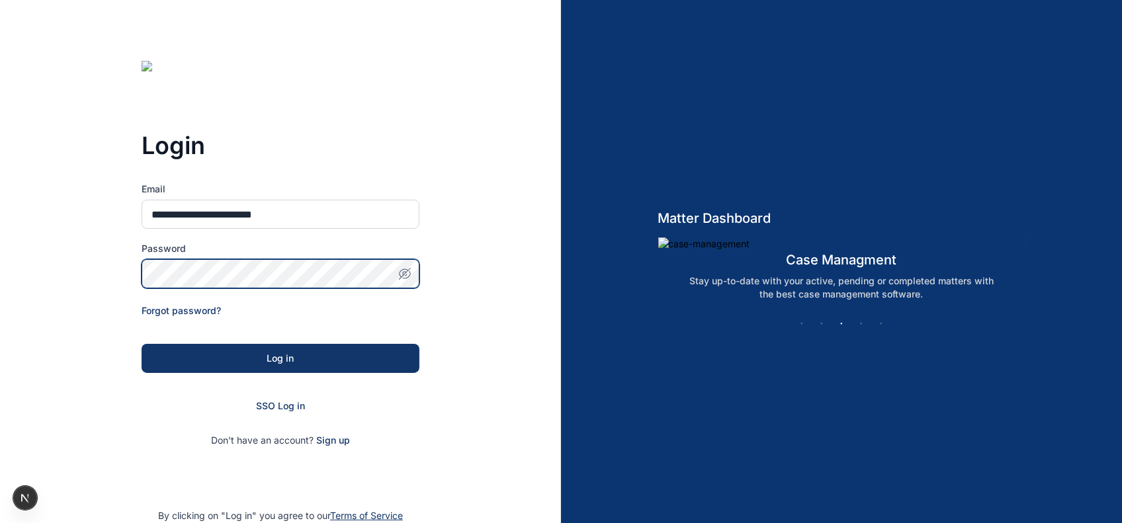
click at [142, 344] on button "Log in" at bounding box center [281, 358] width 278 height 29
